Goal: Subscribe to service/newsletter: Subscribe to service/newsletter

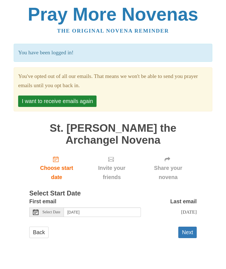
click at [78, 101] on button "I want to receive emails again" at bounding box center [57, 101] width 78 height 11
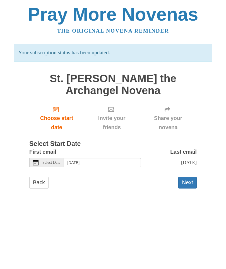
click at [50, 162] on span "Select Date" at bounding box center [51, 163] width 18 height 4
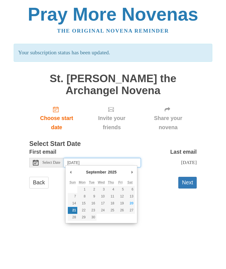
type input "[DATE]"
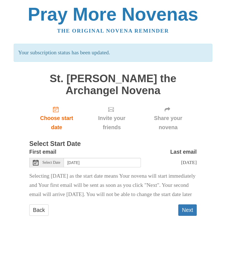
click at [188, 216] on button "Next" at bounding box center [187, 210] width 18 height 11
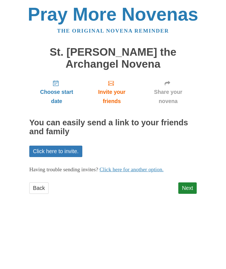
click at [187, 188] on link "Next" at bounding box center [187, 188] width 18 height 11
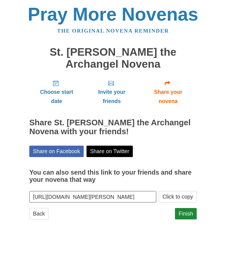
click at [185, 212] on link "Finish" at bounding box center [186, 213] width 22 height 11
